Goal: Task Accomplishment & Management: Use online tool/utility

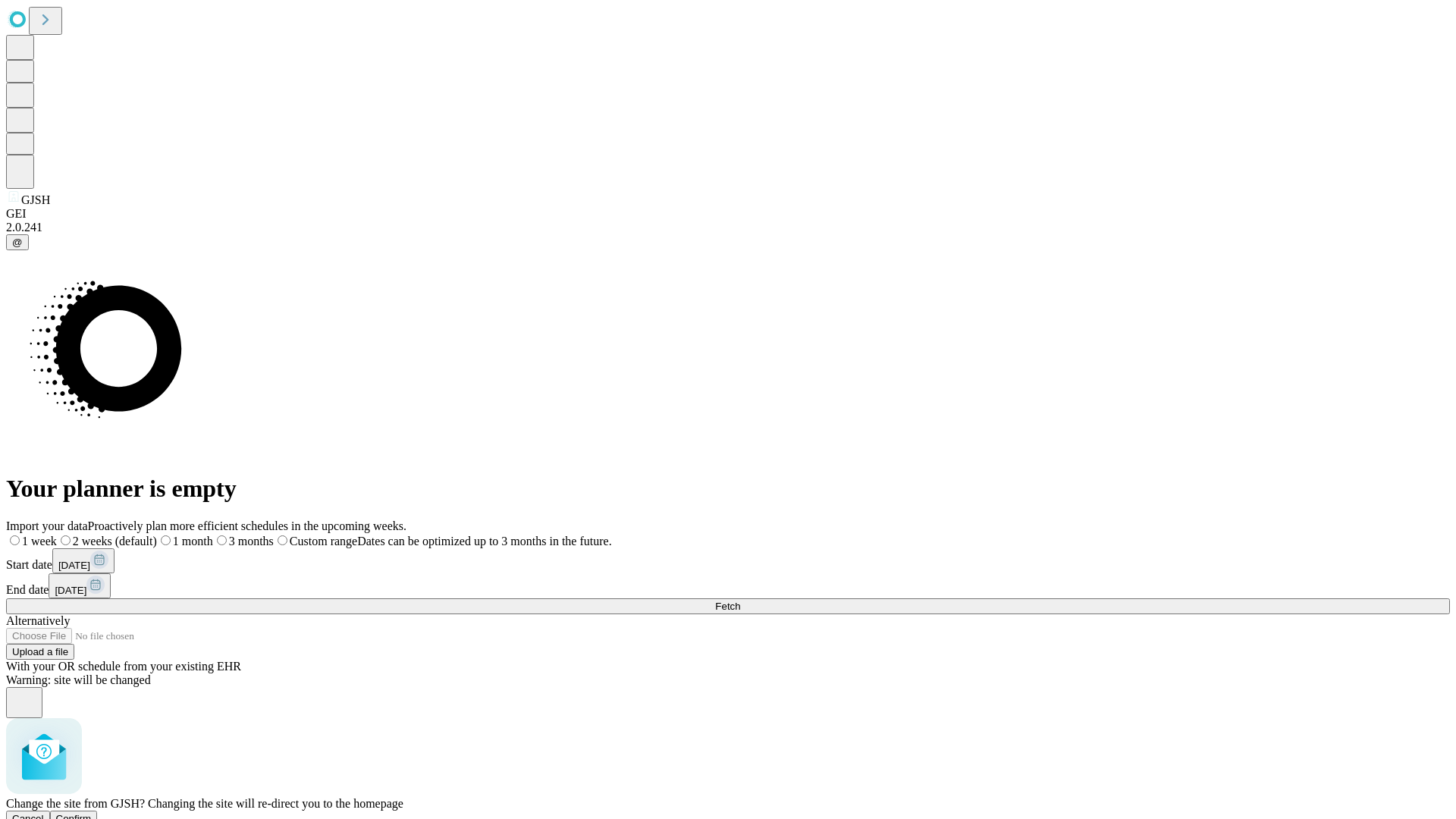
click at [92, 813] on span "Confirm" at bounding box center [74, 818] width 35 height 12
click at [137, 534] on label "2 weeks (default)" at bounding box center [92, 541] width 90 height 13
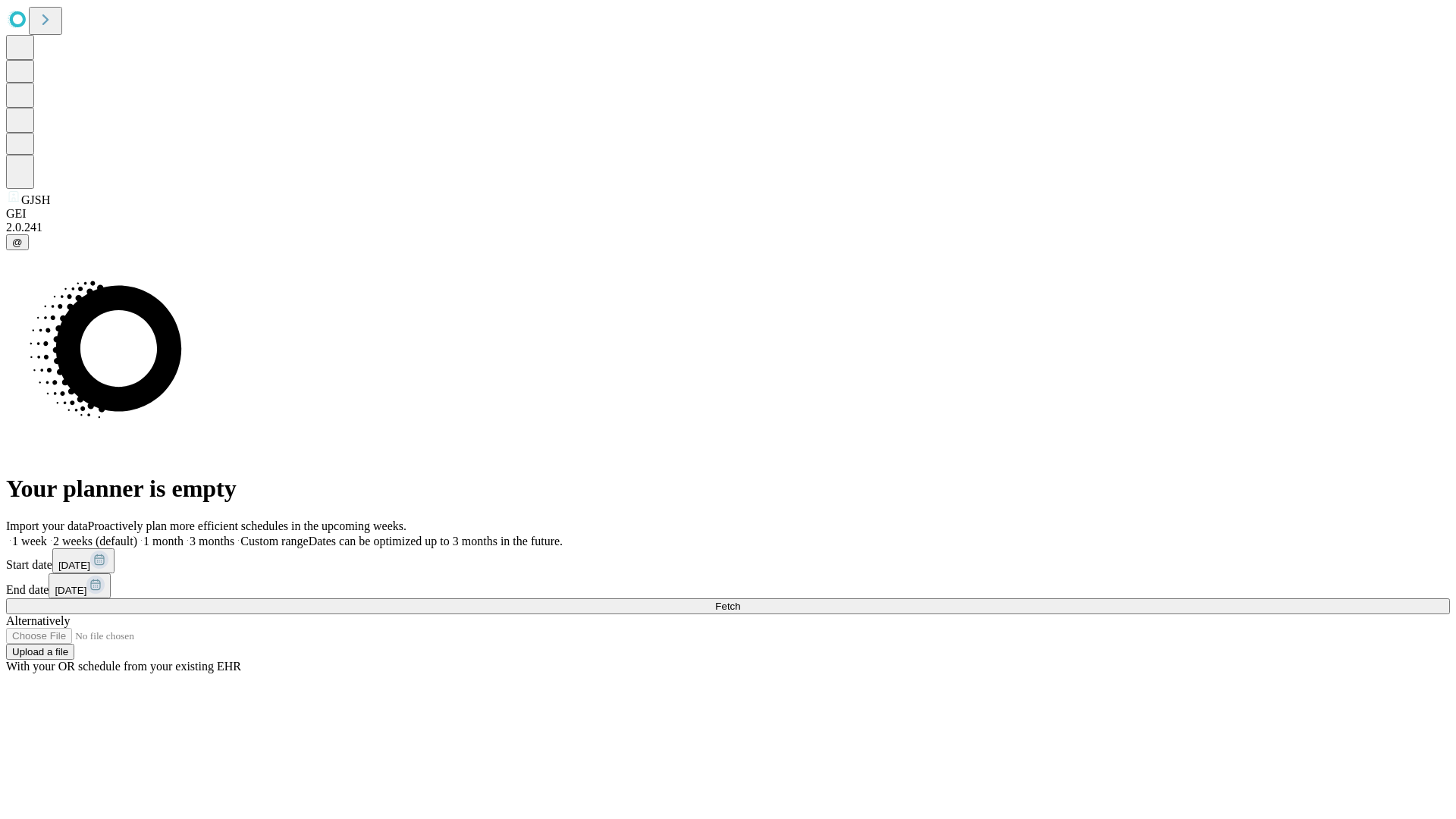
click at [740, 600] on span "Fetch" at bounding box center [728, 605] width 25 height 12
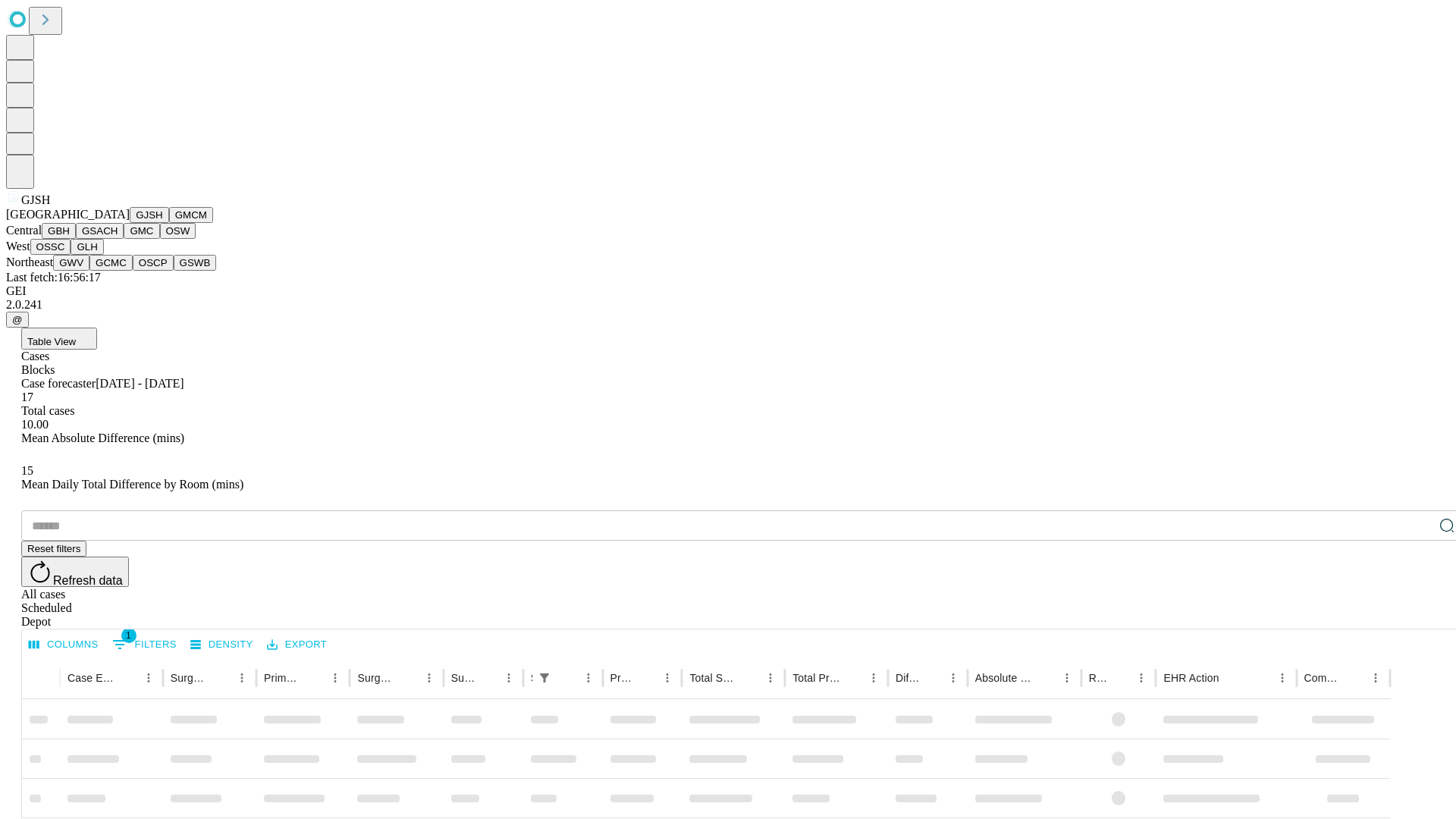
click at [169, 222] on button "GMCM" at bounding box center [192, 215] width 44 height 16
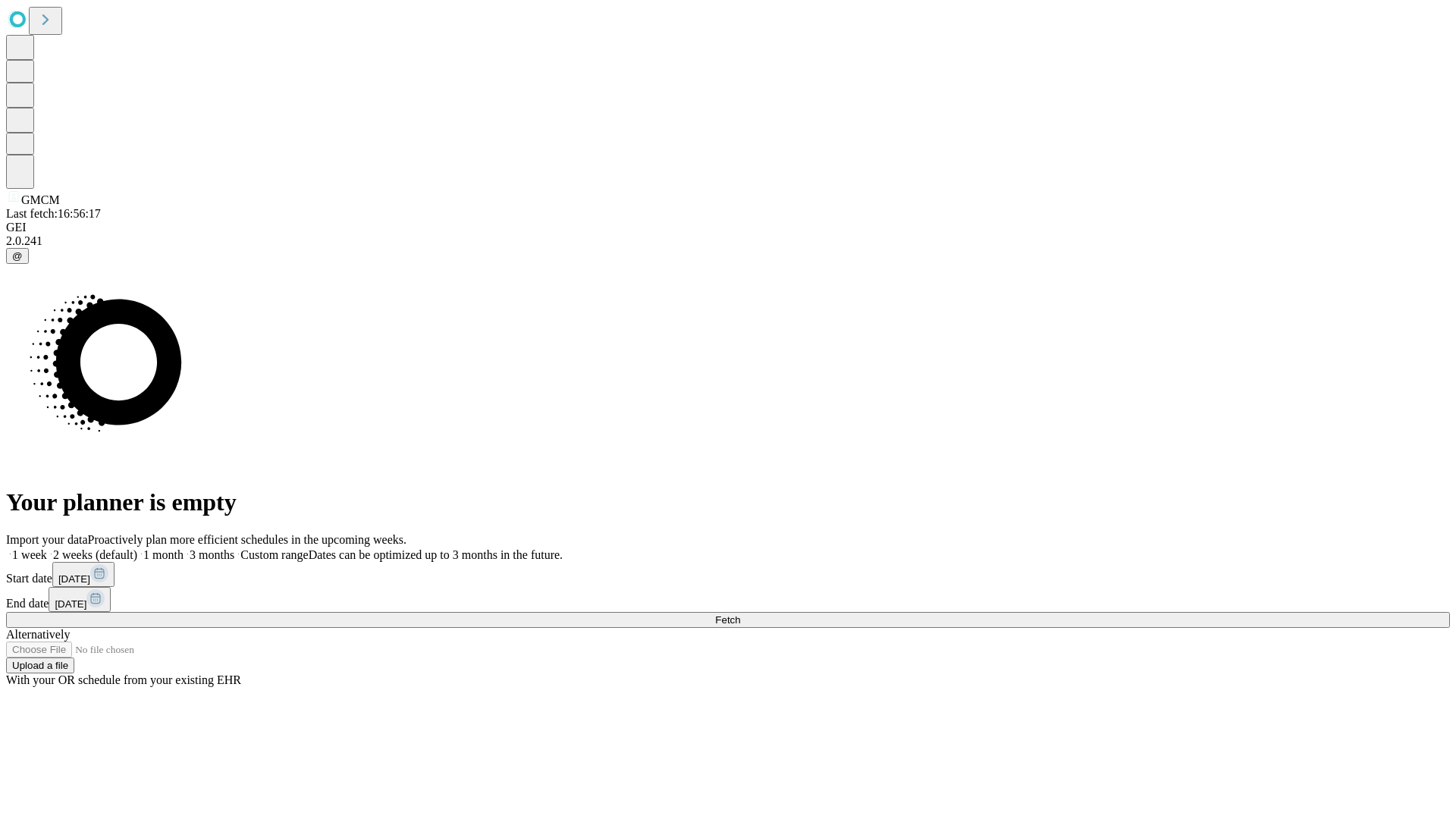
click at [137, 548] on label "2 weeks (default)" at bounding box center [92, 554] width 90 height 13
click at [740, 614] on span "Fetch" at bounding box center [728, 620] width 25 height 12
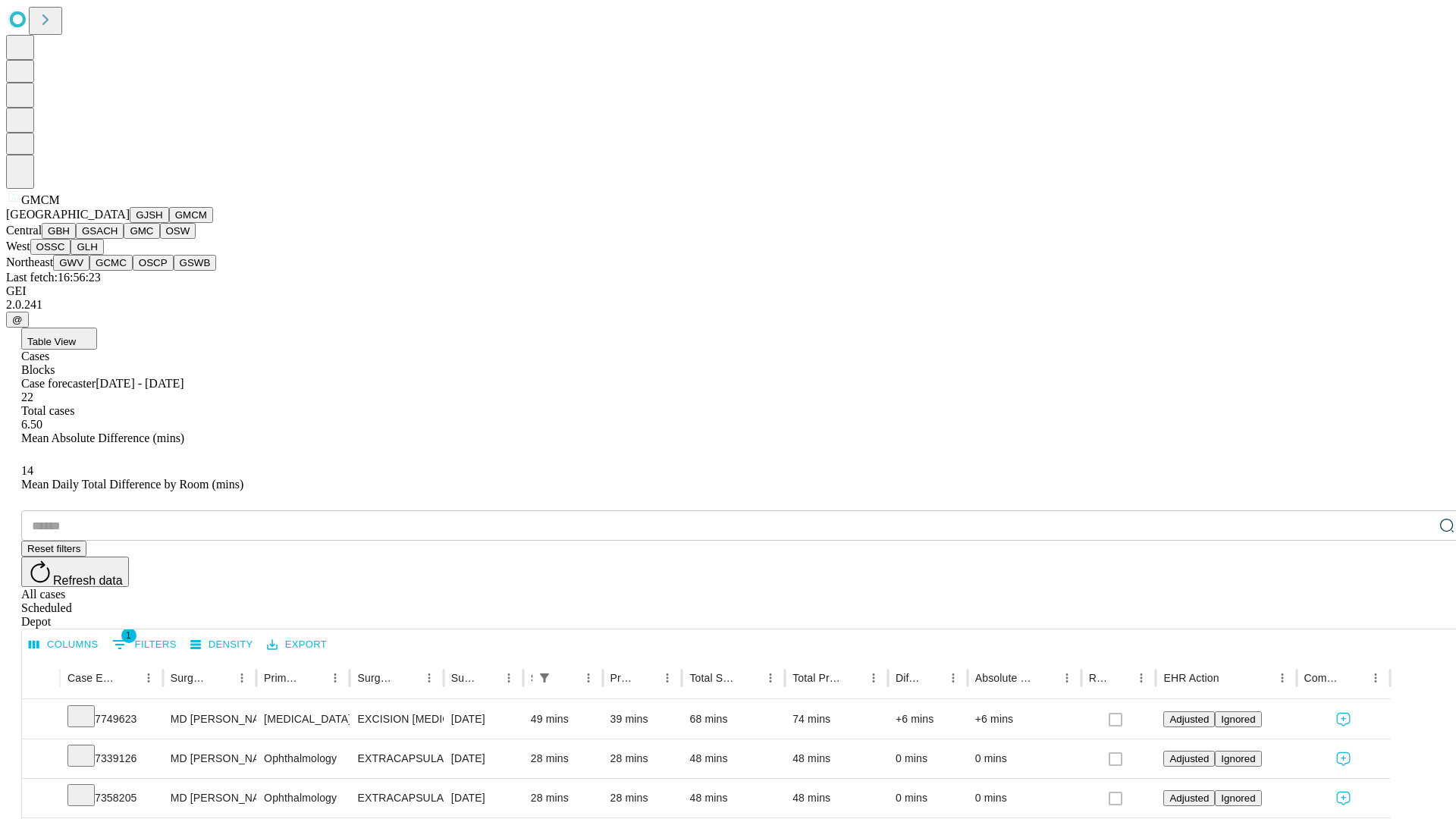
click at [76, 238] on button "GBH" at bounding box center [59, 230] width 34 height 16
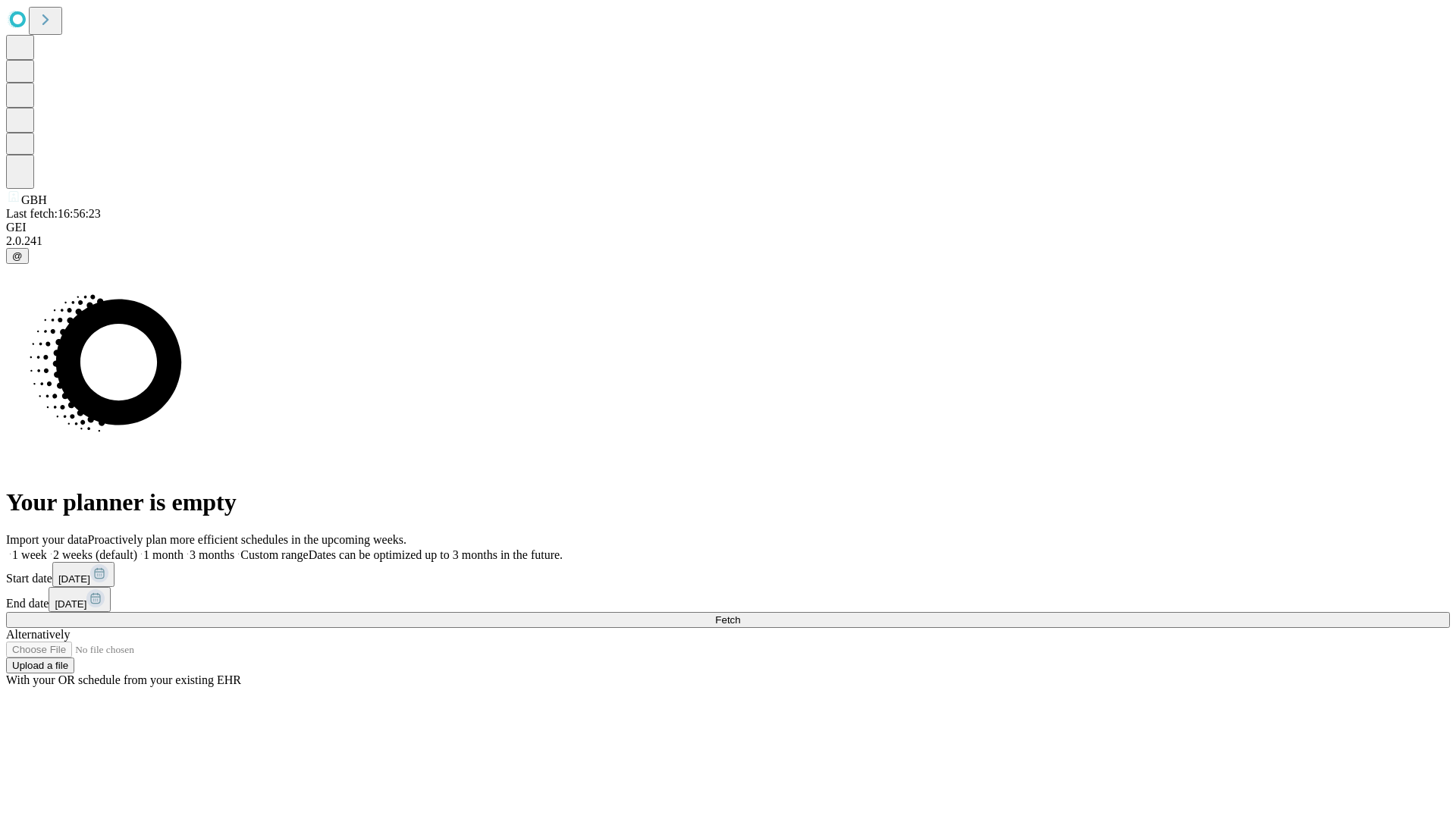
click at [740, 614] on span "Fetch" at bounding box center [728, 620] width 25 height 12
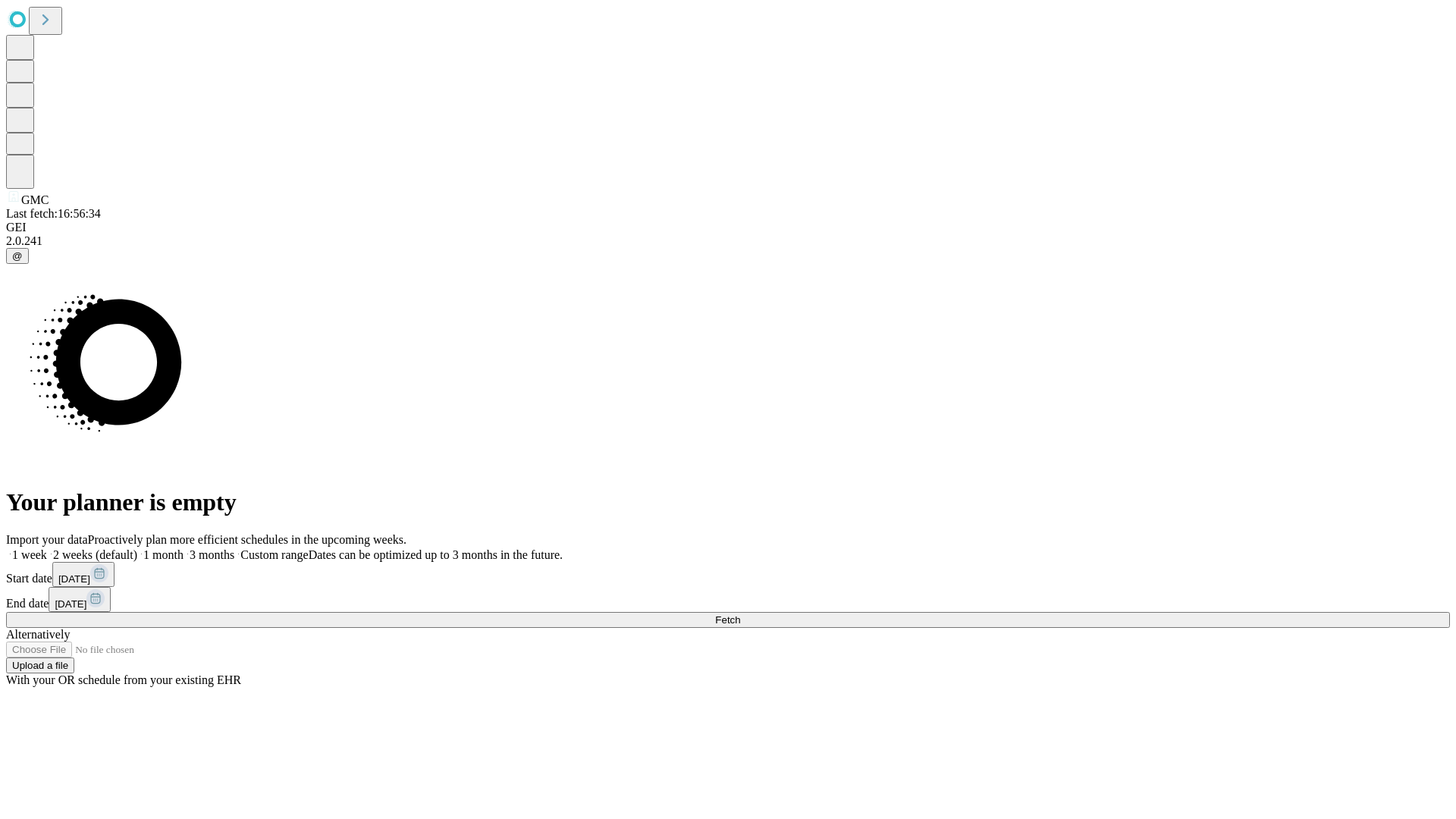
click at [137, 548] on label "2 weeks (default)" at bounding box center [92, 554] width 90 height 13
click at [740, 614] on span "Fetch" at bounding box center [728, 620] width 25 height 12
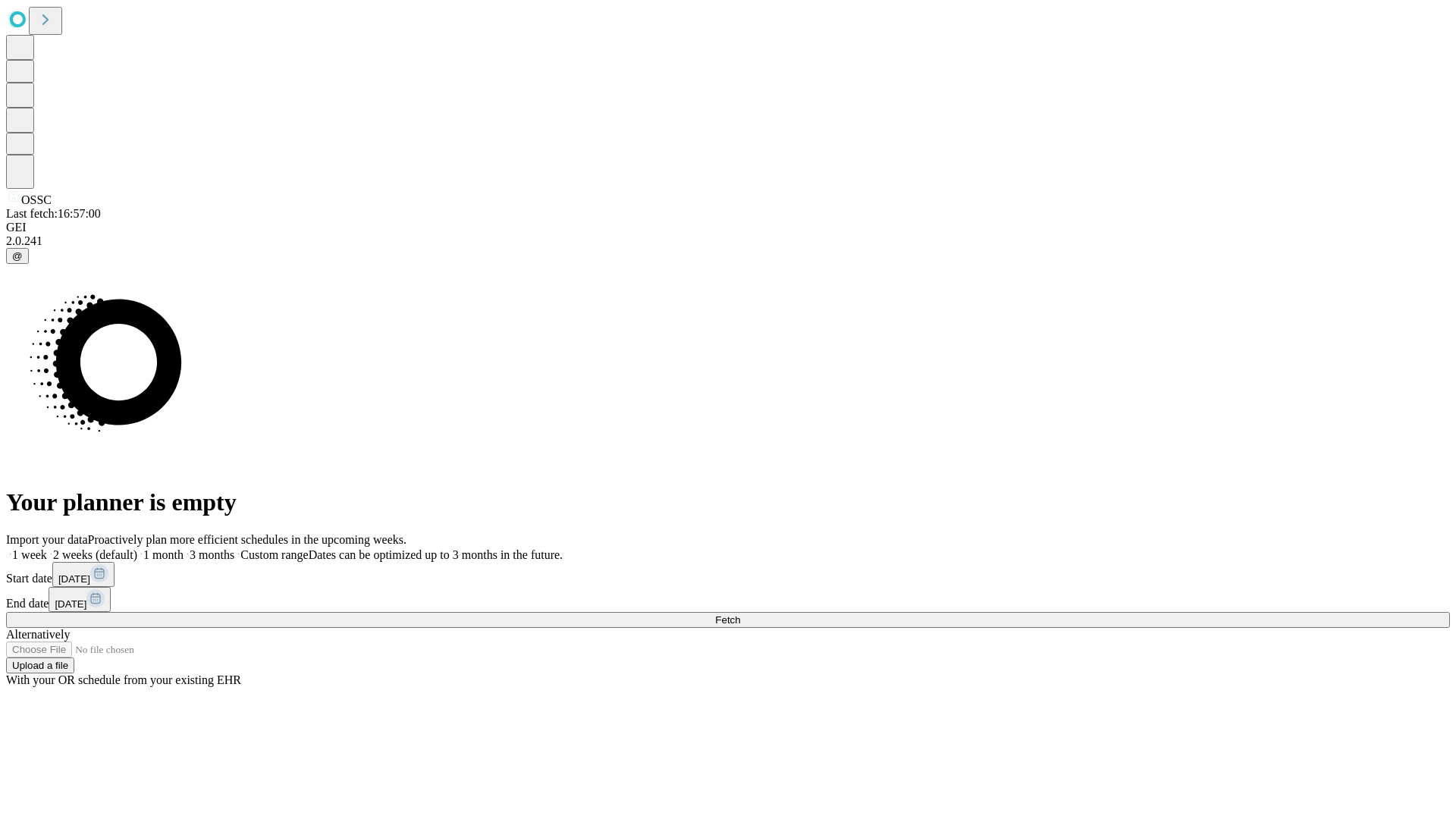
click at [137, 548] on label "2 weeks (default)" at bounding box center [92, 554] width 90 height 13
click at [740, 614] on span "Fetch" at bounding box center [728, 620] width 25 height 12
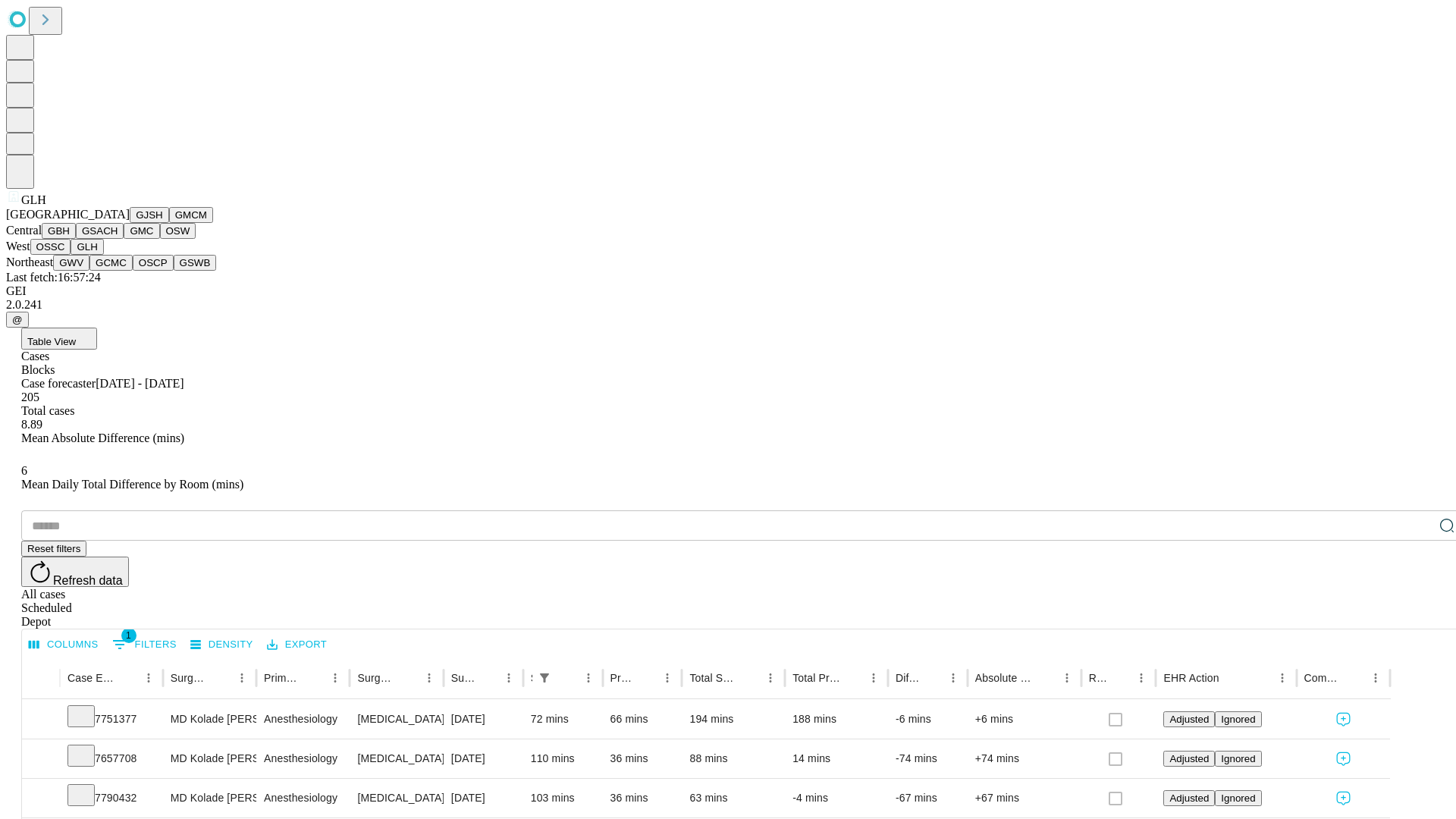
click at [90, 270] on button "GWV" at bounding box center [71, 262] width 36 height 16
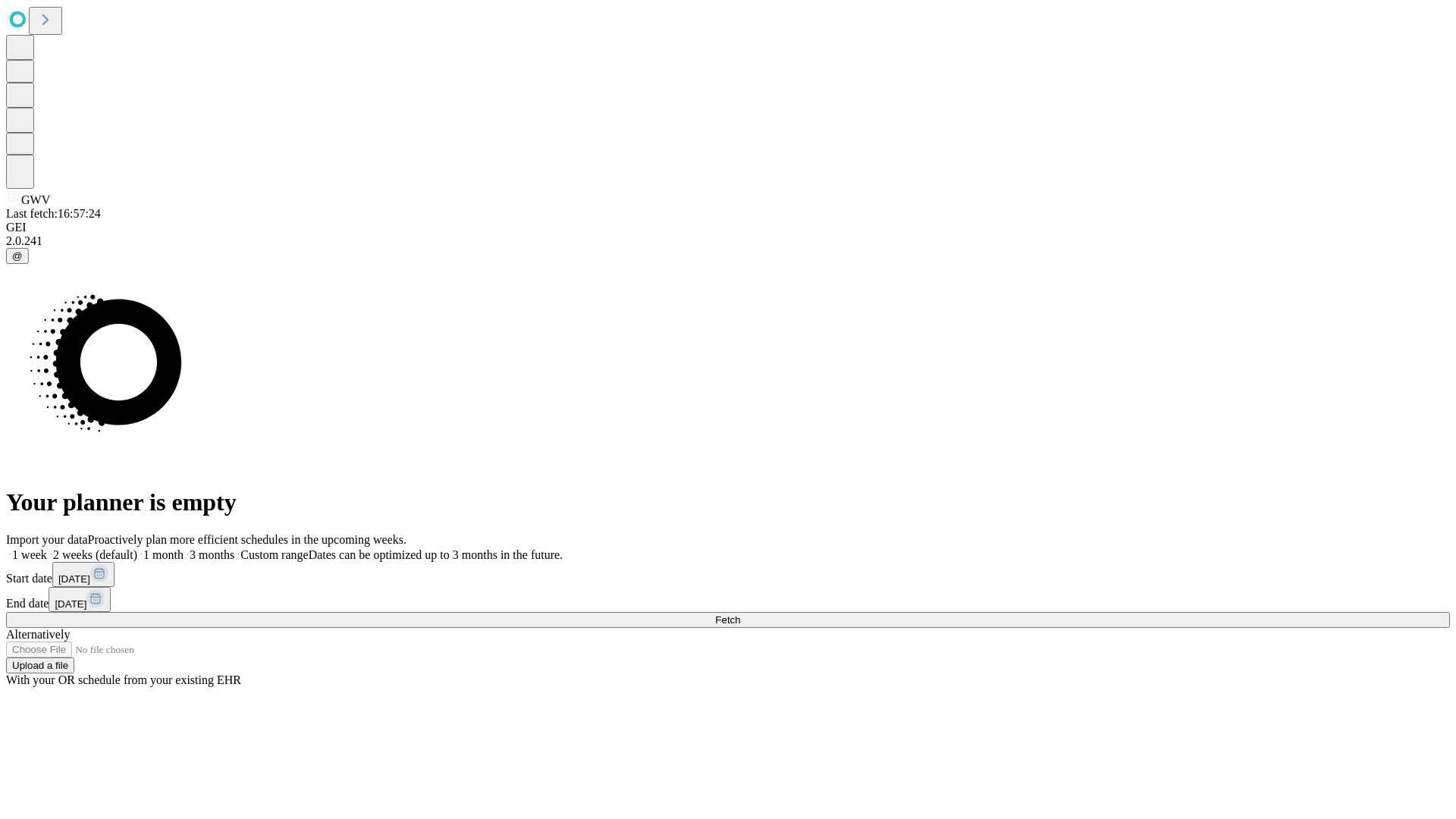
click at [137, 548] on label "2 weeks (default)" at bounding box center [92, 554] width 90 height 13
click at [740, 614] on span "Fetch" at bounding box center [728, 620] width 25 height 12
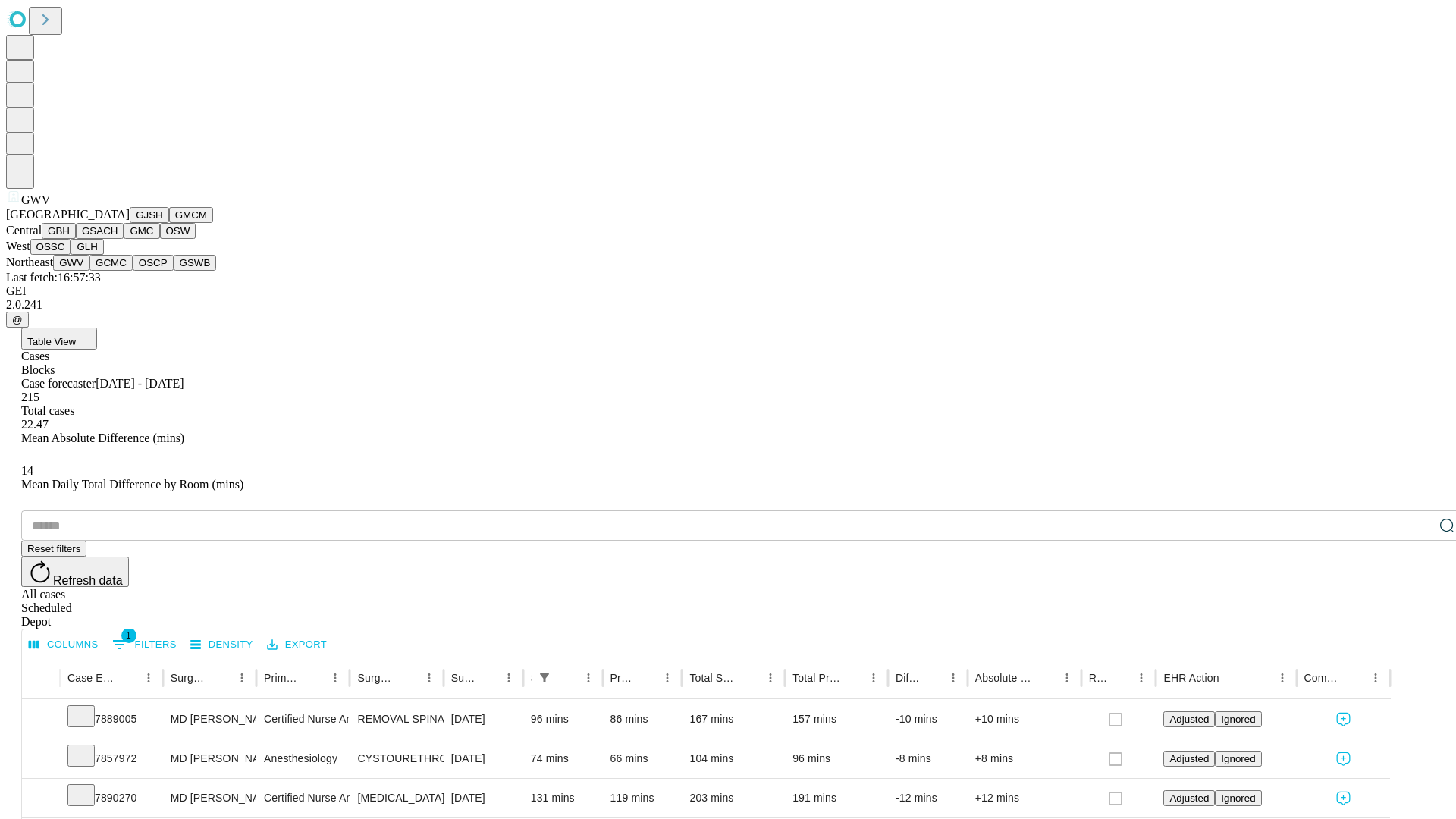
click at [118, 270] on button "GCMC" at bounding box center [111, 262] width 43 height 16
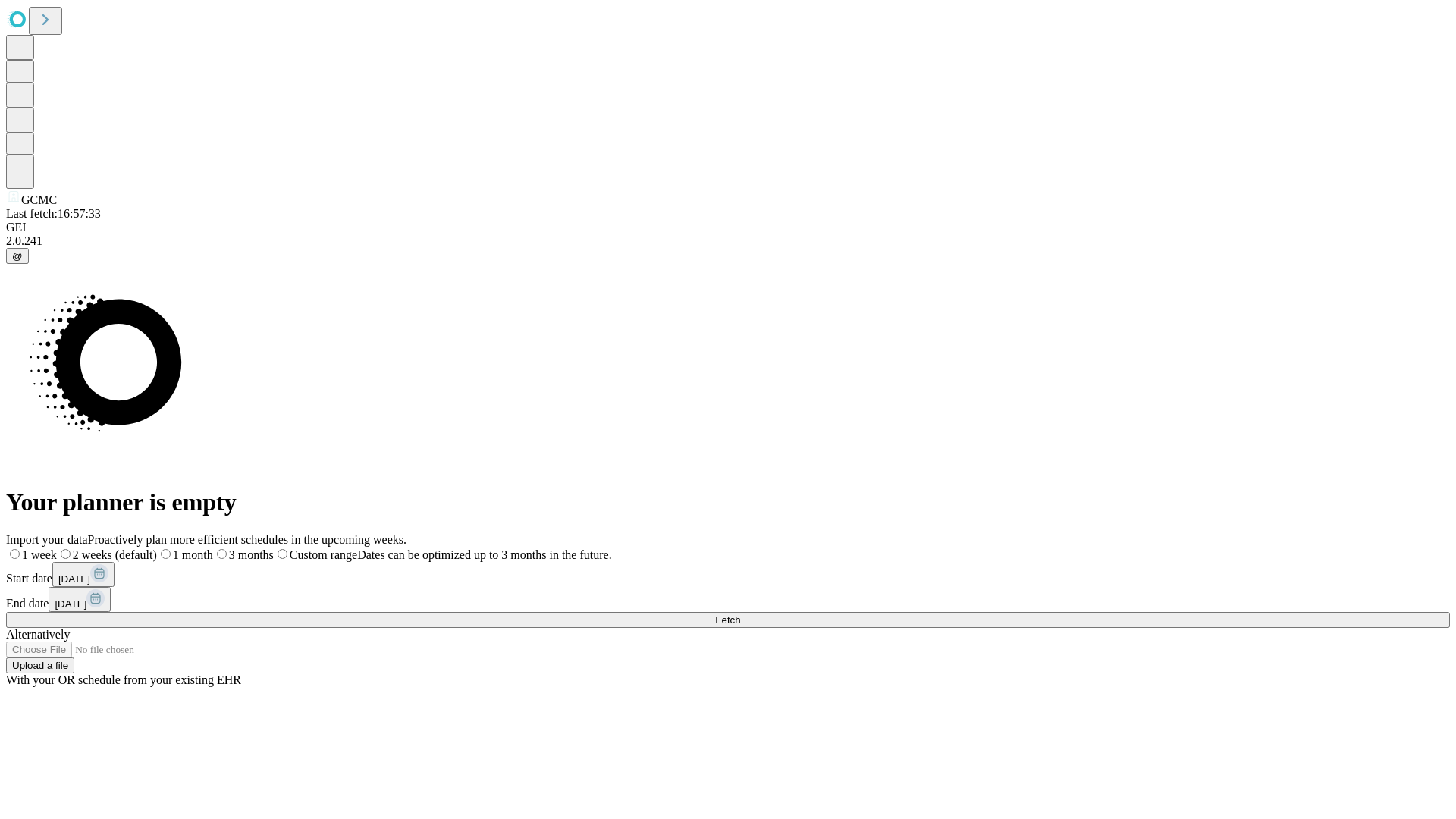
click at [157, 548] on label "2 weeks (default)" at bounding box center [106, 554] width 100 height 13
click at [740, 614] on span "Fetch" at bounding box center [728, 620] width 25 height 12
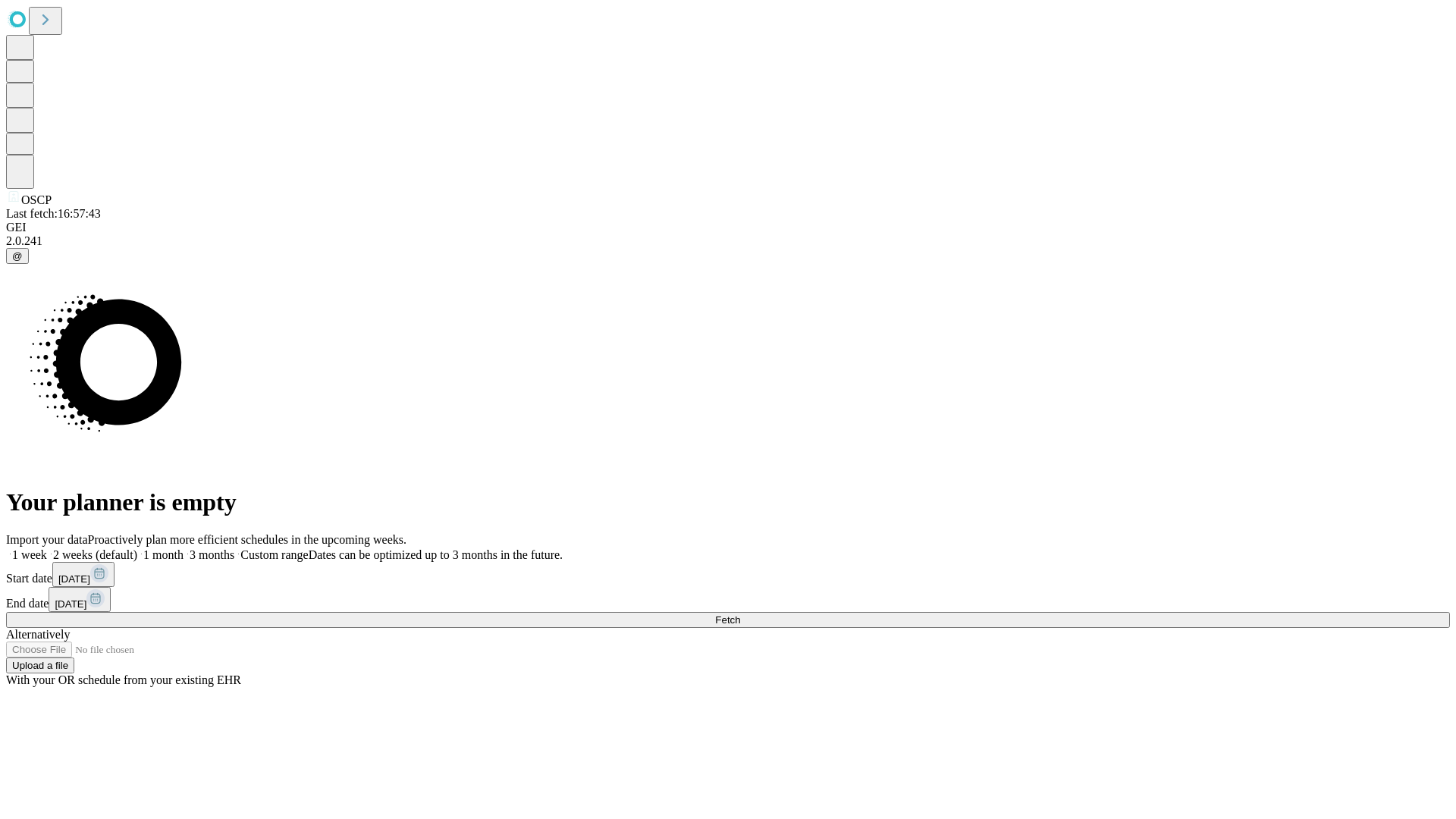
click at [137, 548] on label "2 weeks (default)" at bounding box center [92, 554] width 90 height 13
click at [740, 614] on span "Fetch" at bounding box center [728, 620] width 25 height 12
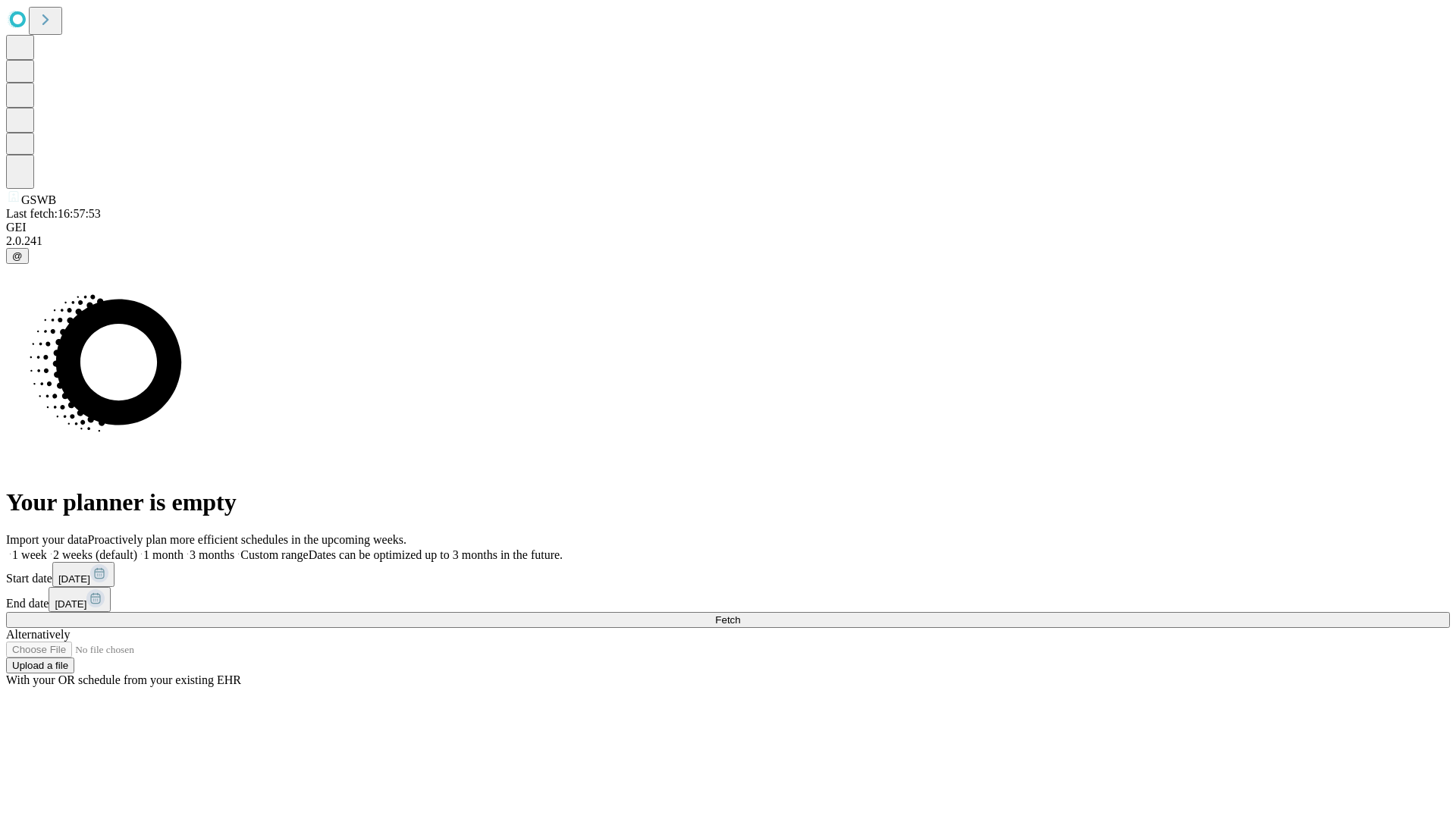
click at [137, 548] on label "2 weeks (default)" at bounding box center [92, 554] width 90 height 13
click at [740, 614] on span "Fetch" at bounding box center [728, 620] width 25 height 12
